Goal: Book appointment/travel/reservation

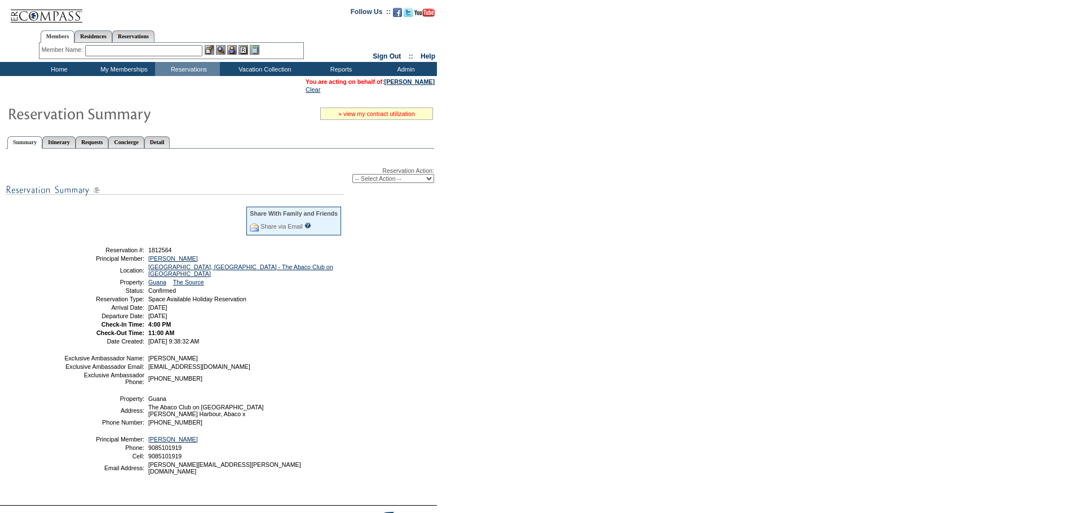
click at [371, 116] on link "» view my contract utilization" at bounding box center [376, 113] width 77 height 7
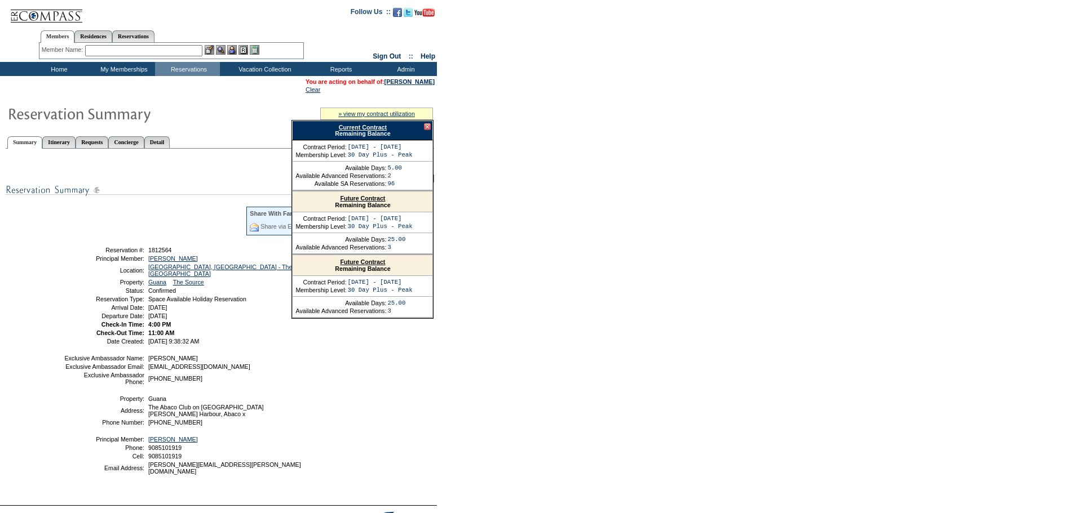
click at [356, 127] on link "Current Contract" at bounding box center [363, 127] width 48 height 7
click at [427, 126] on div at bounding box center [427, 126] width 7 height 7
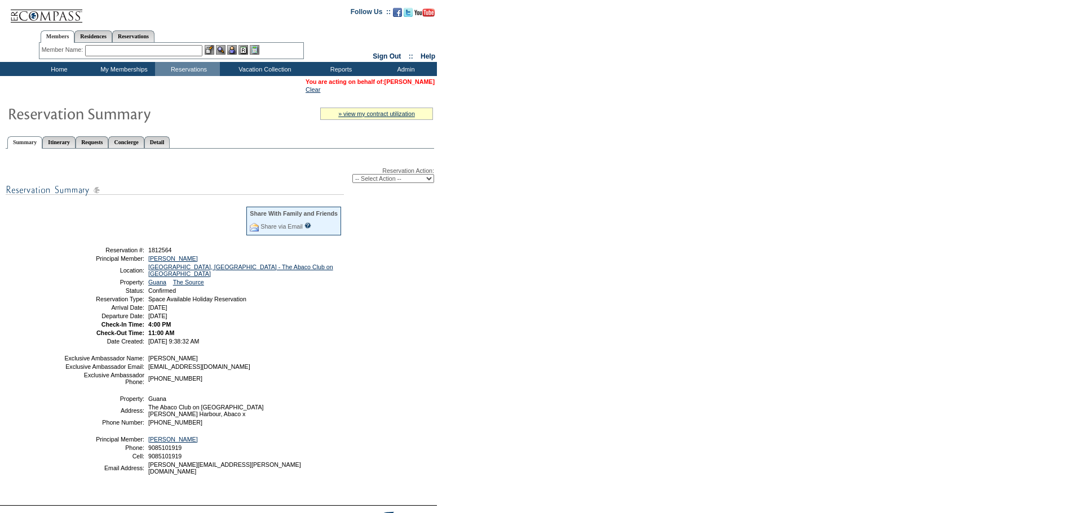
click at [400, 81] on link "[PERSON_NAME]" at bounding box center [409, 81] width 50 height 7
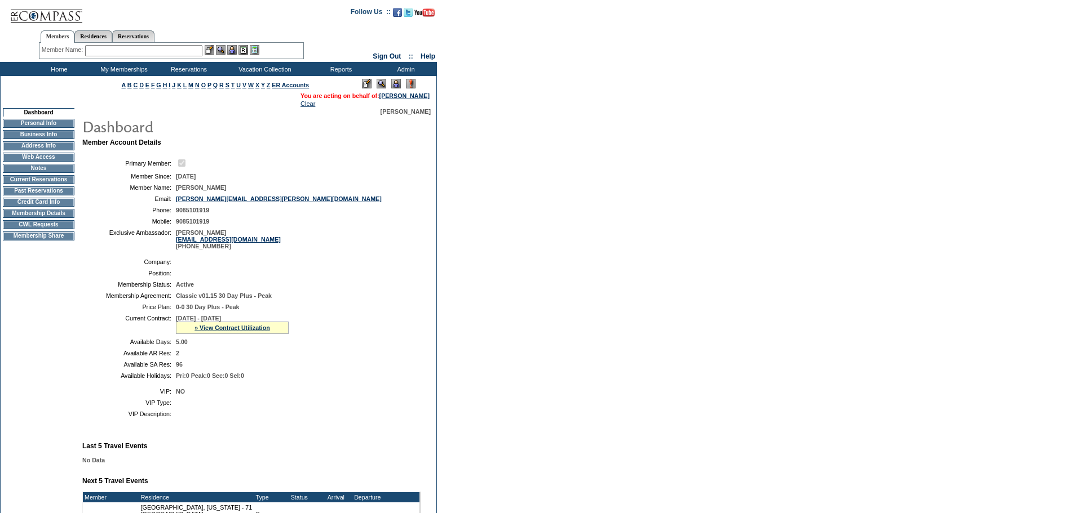
click at [44, 229] on td "CWL Requests" at bounding box center [39, 224] width 72 height 9
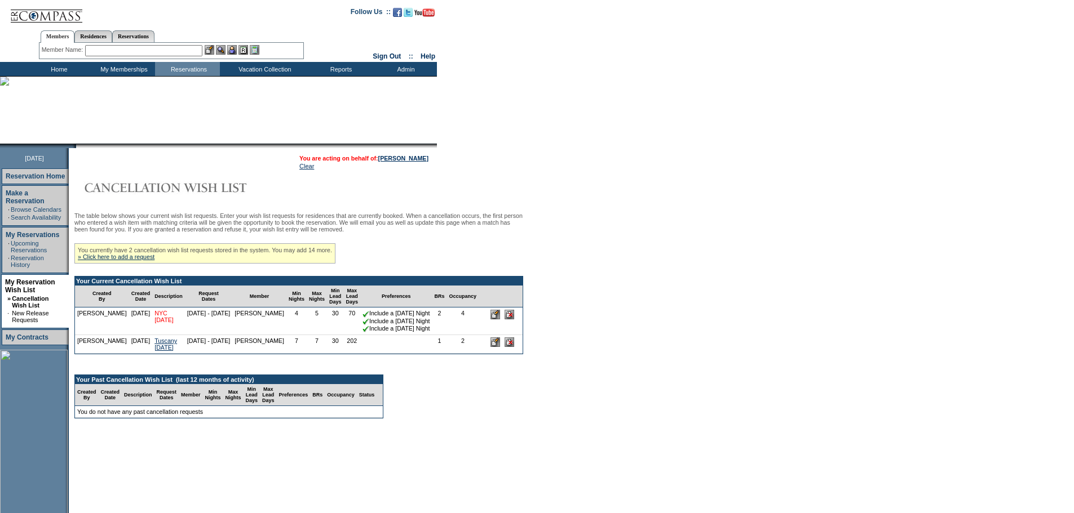
click at [154, 324] on link "NYC Thanksgiving" at bounding box center [163, 317] width 19 height 14
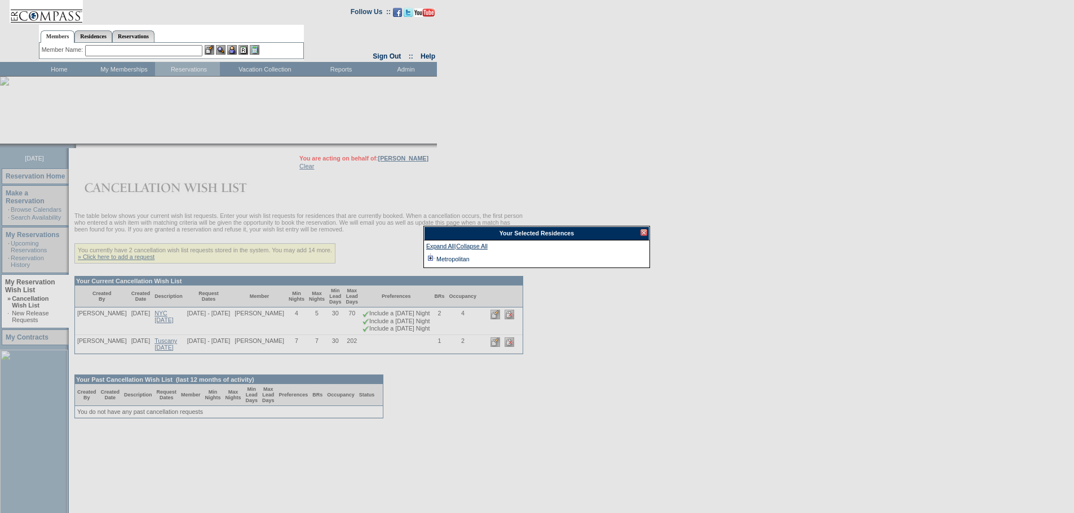
click at [429, 259] on td at bounding box center [430, 259] width 9 height 12
click at [644, 232] on div at bounding box center [643, 232] width 7 height 7
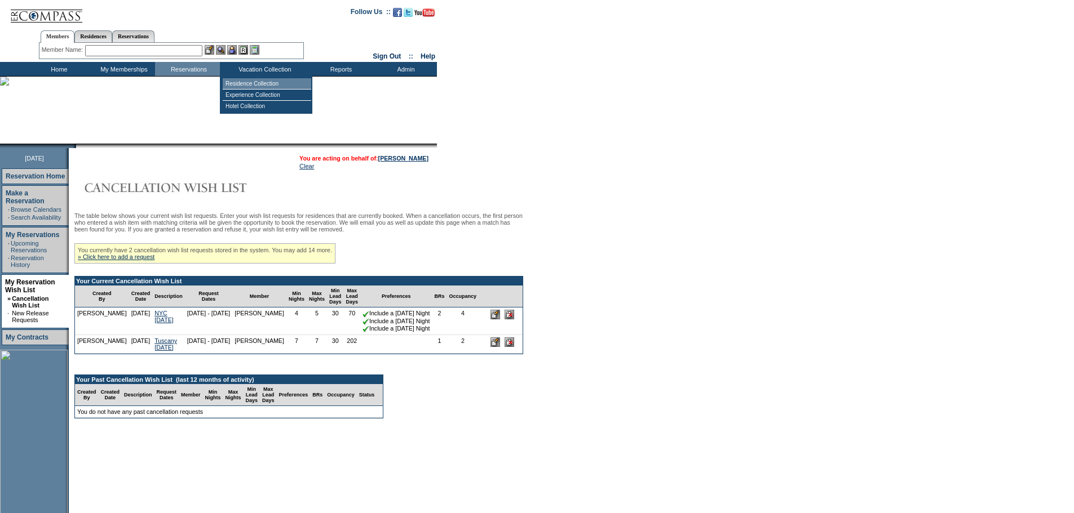
click at [263, 85] on td "Residence Collection" at bounding box center [267, 83] width 88 height 11
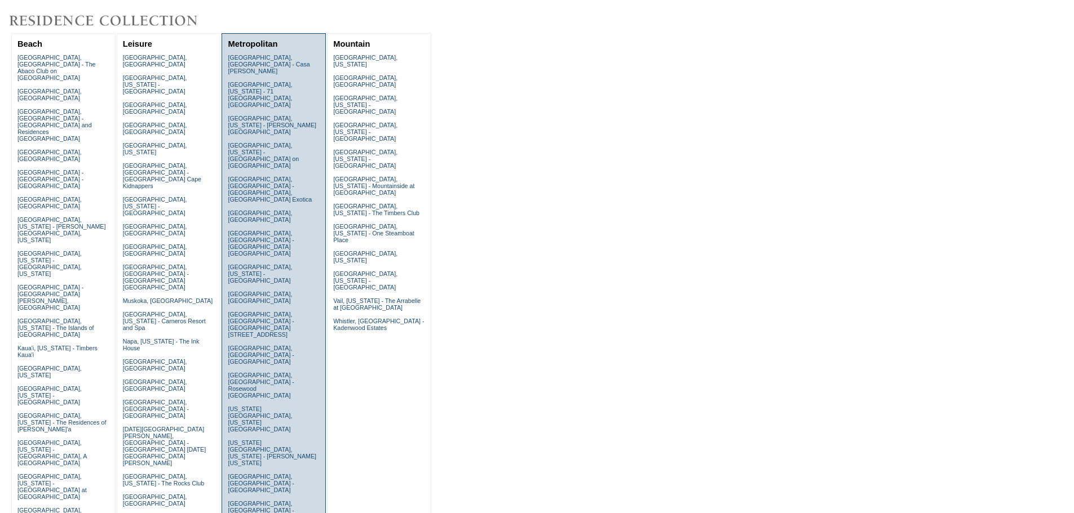
scroll to position [113, 0]
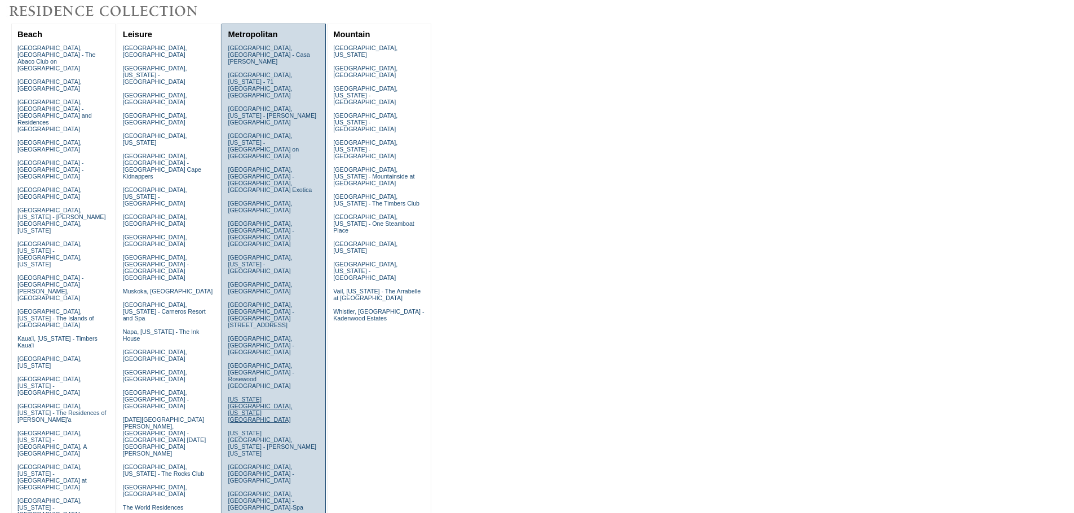
click at [253, 396] on link "[US_STATE][GEOGRAPHIC_DATA], [US_STATE][GEOGRAPHIC_DATA]" at bounding box center [260, 409] width 64 height 27
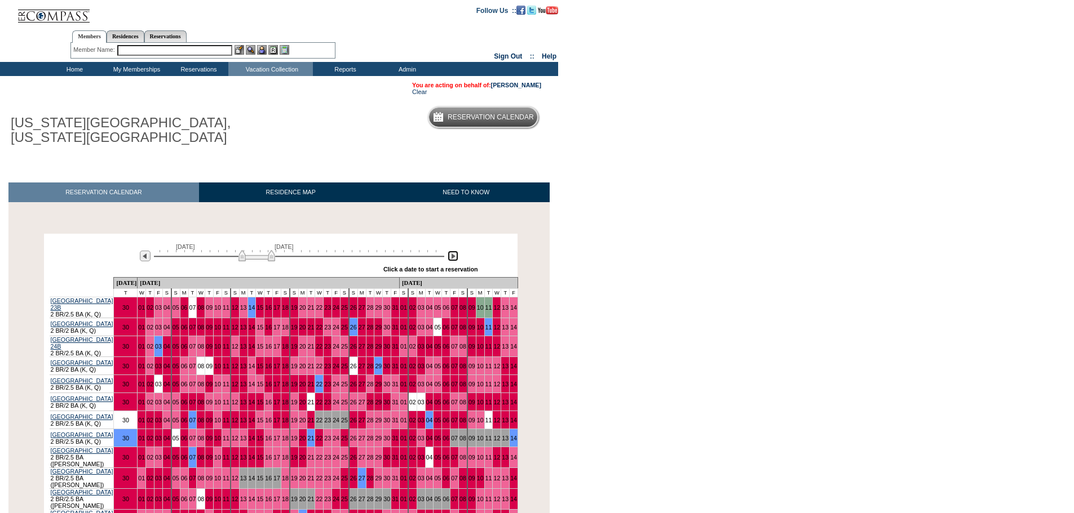
click at [451, 258] on img at bounding box center [453, 256] width 11 height 11
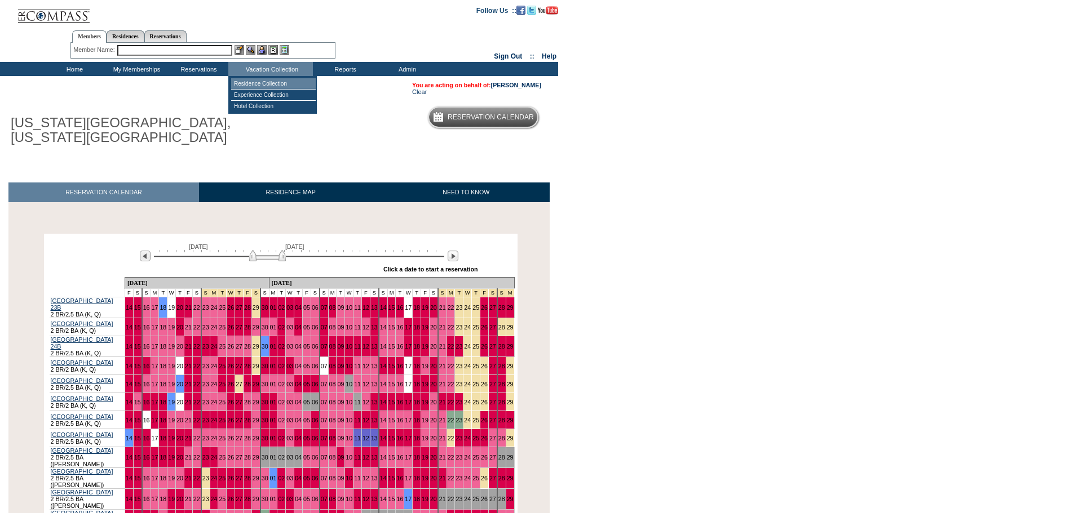
click at [263, 87] on td "Residence Collection" at bounding box center [273, 83] width 85 height 11
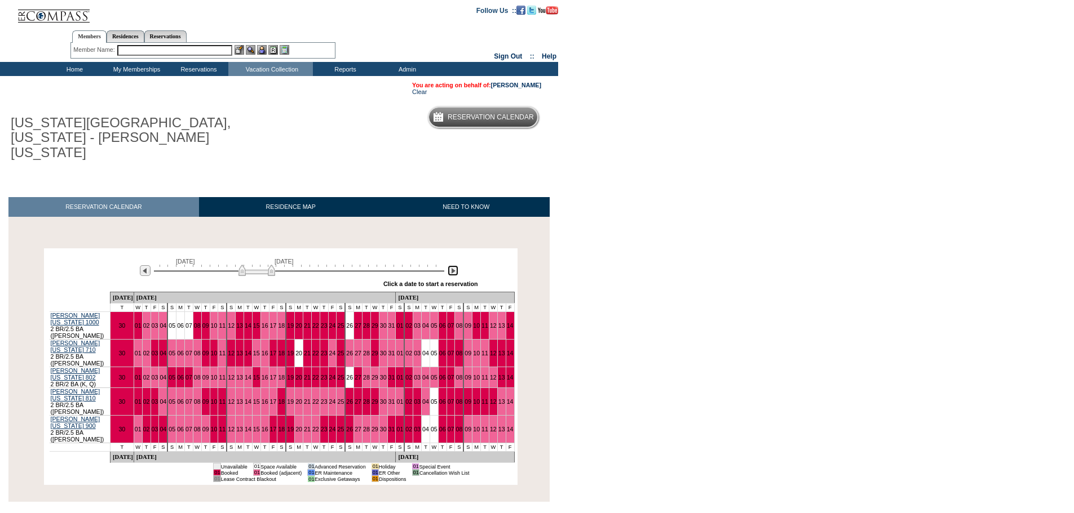
click at [451, 265] on img at bounding box center [453, 270] width 11 height 11
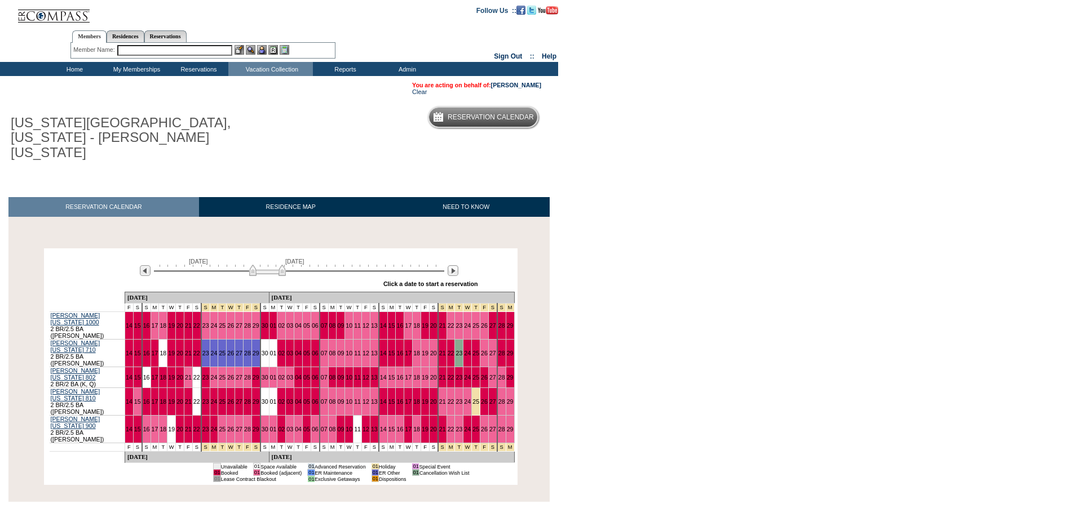
click at [71, 70] on td "Home" at bounding box center [73, 69] width 62 height 14
